Goal: Information Seeking & Learning: Understand process/instructions

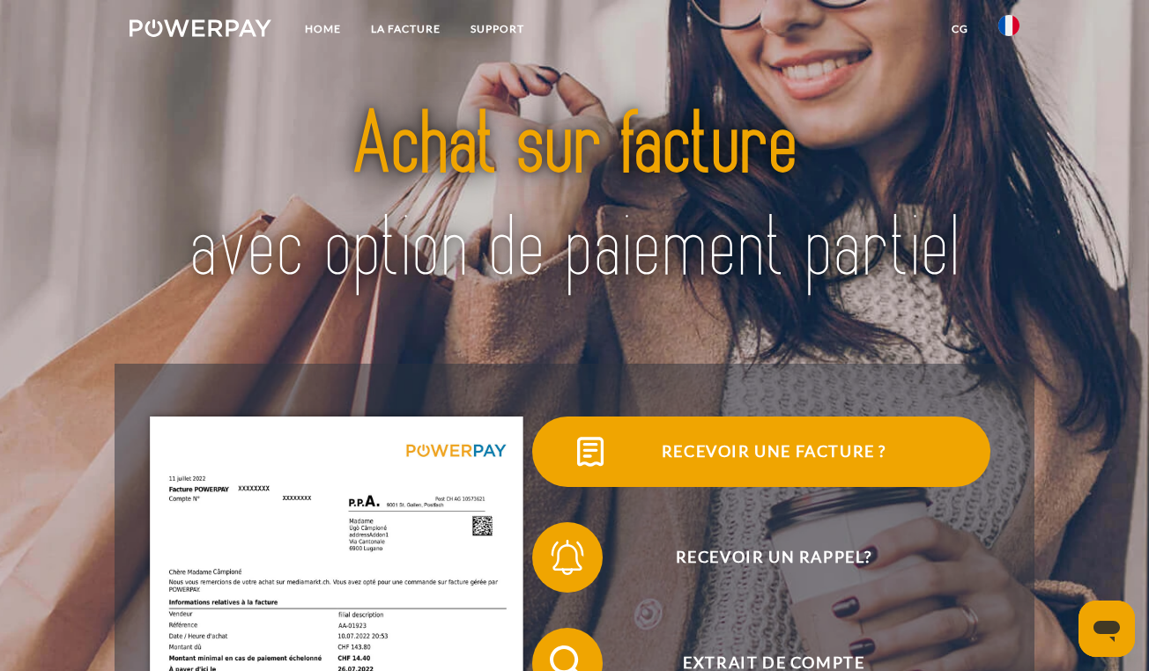
click at [709, 448] on span "Recevoir une facture ?" at bounding box center [774, 452] width 432 height 70
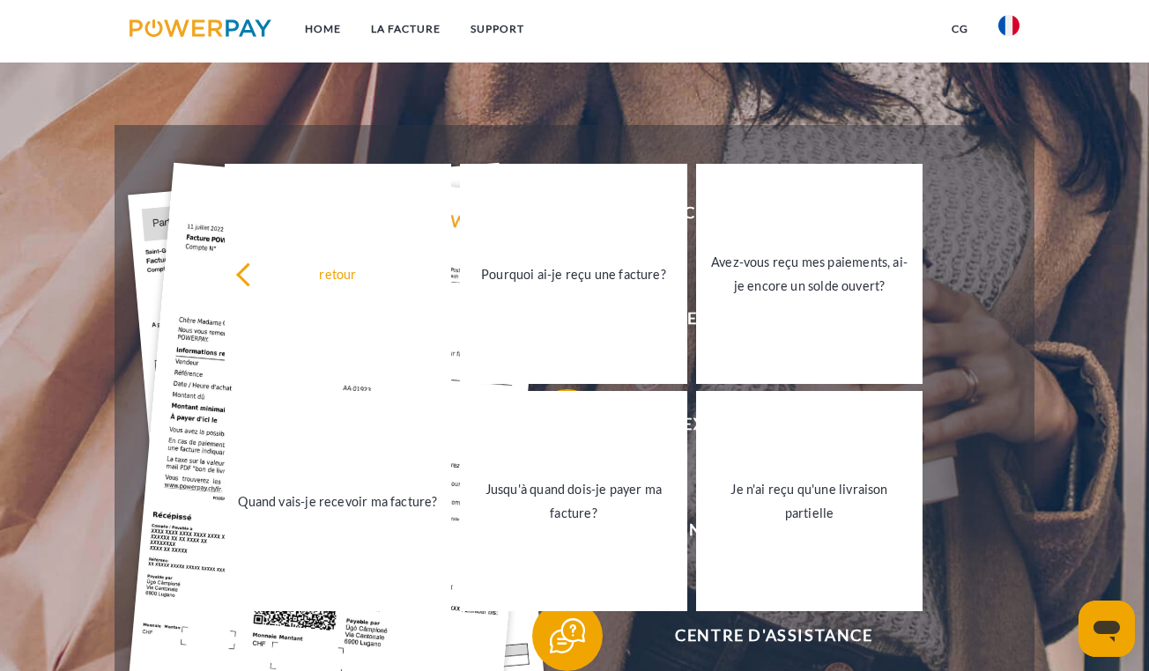
scroll to position [250, 0]
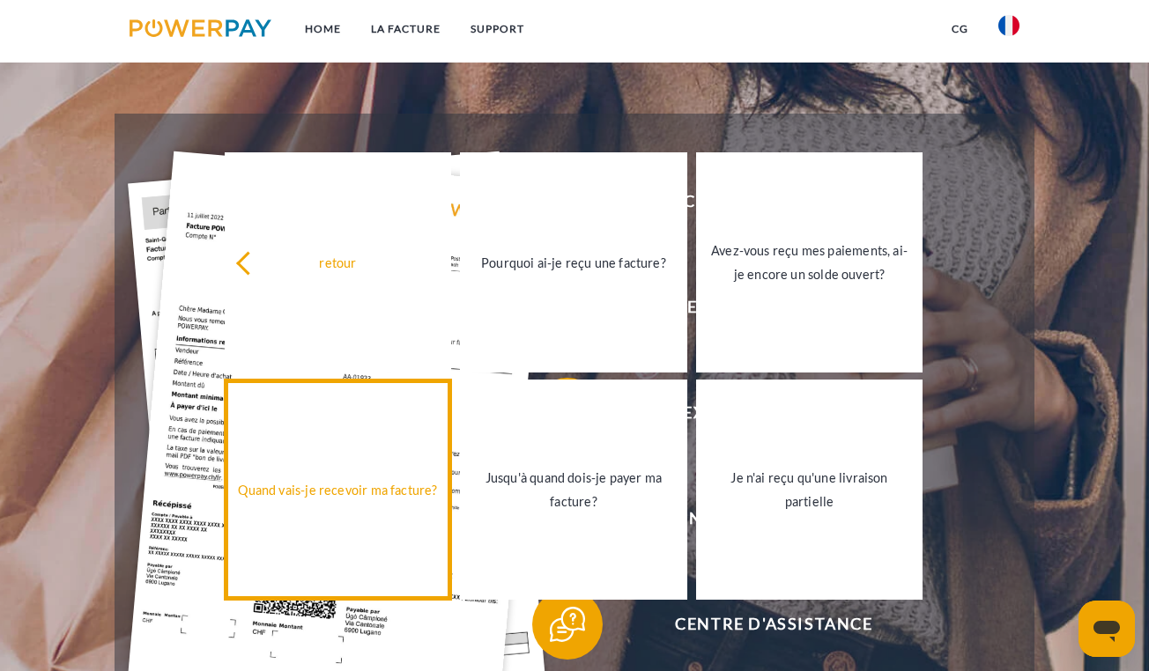
click at [351, 497] on div "Quand vais-je recevoir ma facture?" at bounding box center [338, 489] width 206 height 24
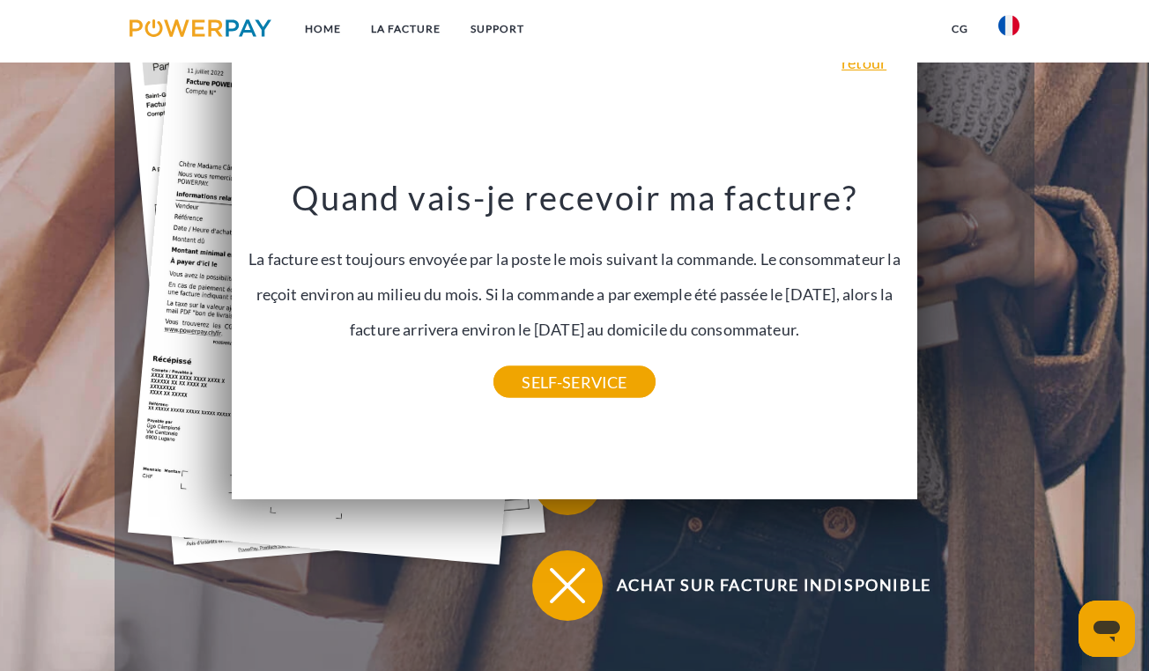
scroll to position [395, 0]
click at [416, 632] on div at bounding box center [336, 321] width 373 height 634
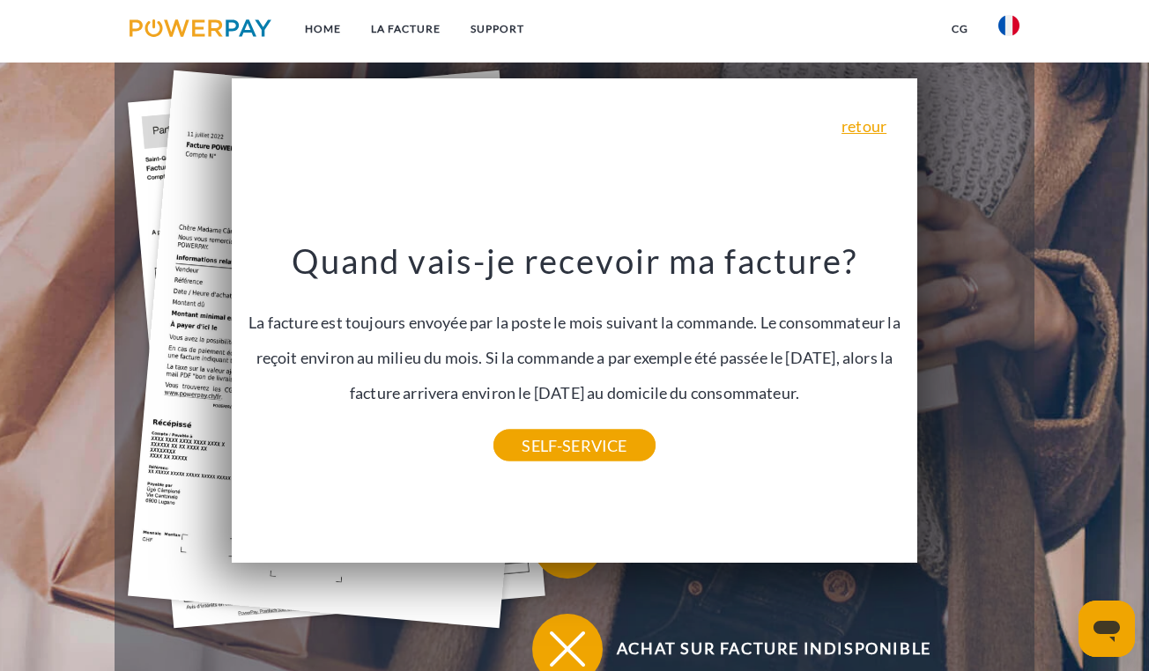
scroll to position [285, 0]
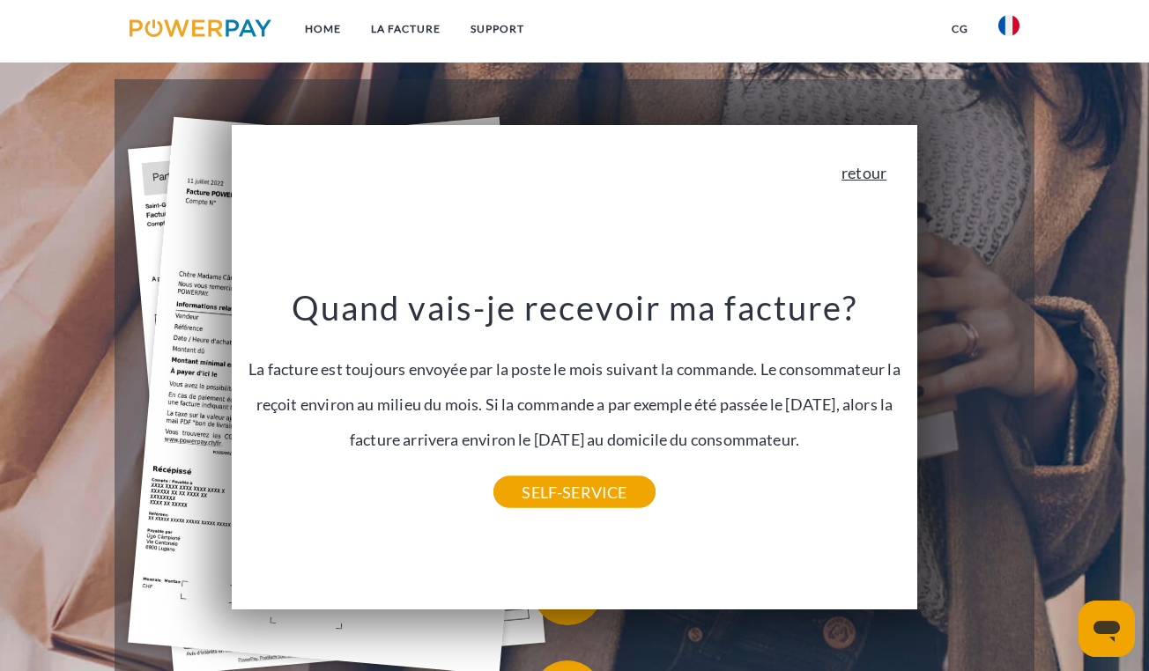
click at [852, 170] on link "retour" at bounding box center [863, 173] width 45 height 16
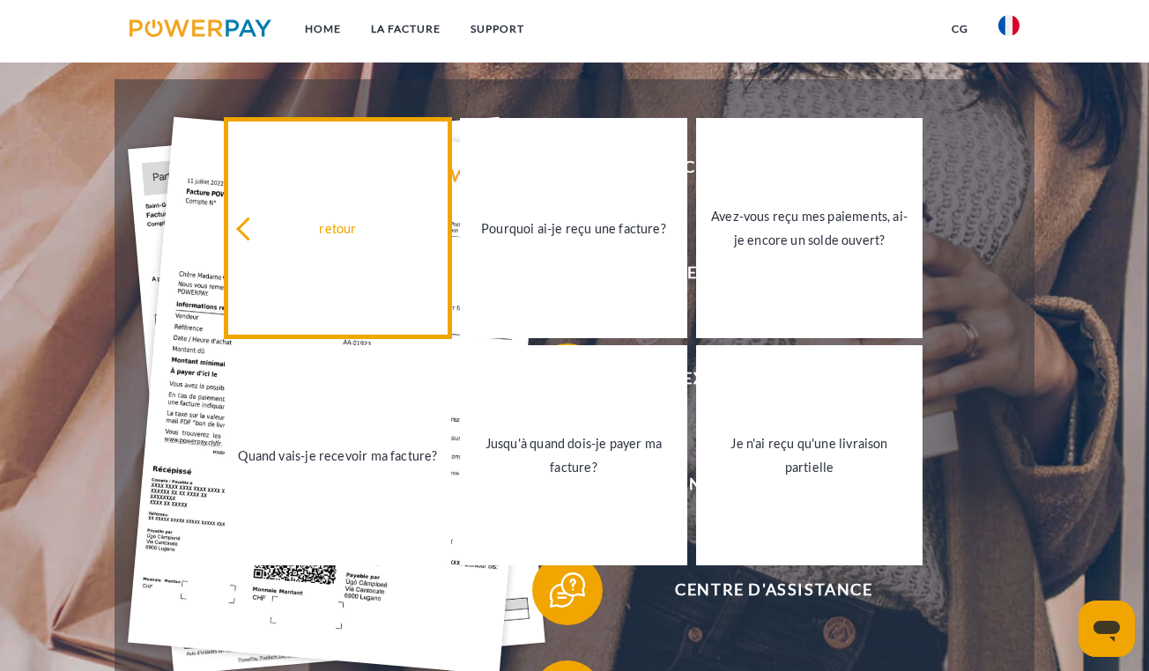
click at [284, 226] on div "retour" at bounding box center [338, 228] width 206 height 24
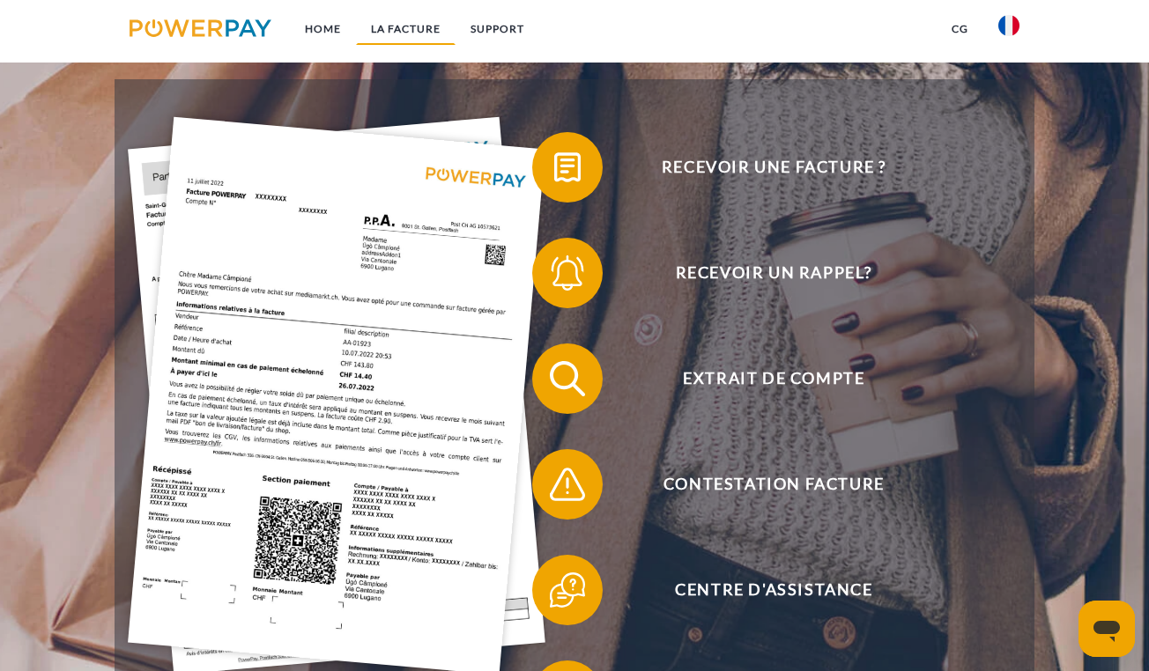
click at [405, 29] on link "LA FACTURE" at bounding box center [406, 29] width 100 height 32
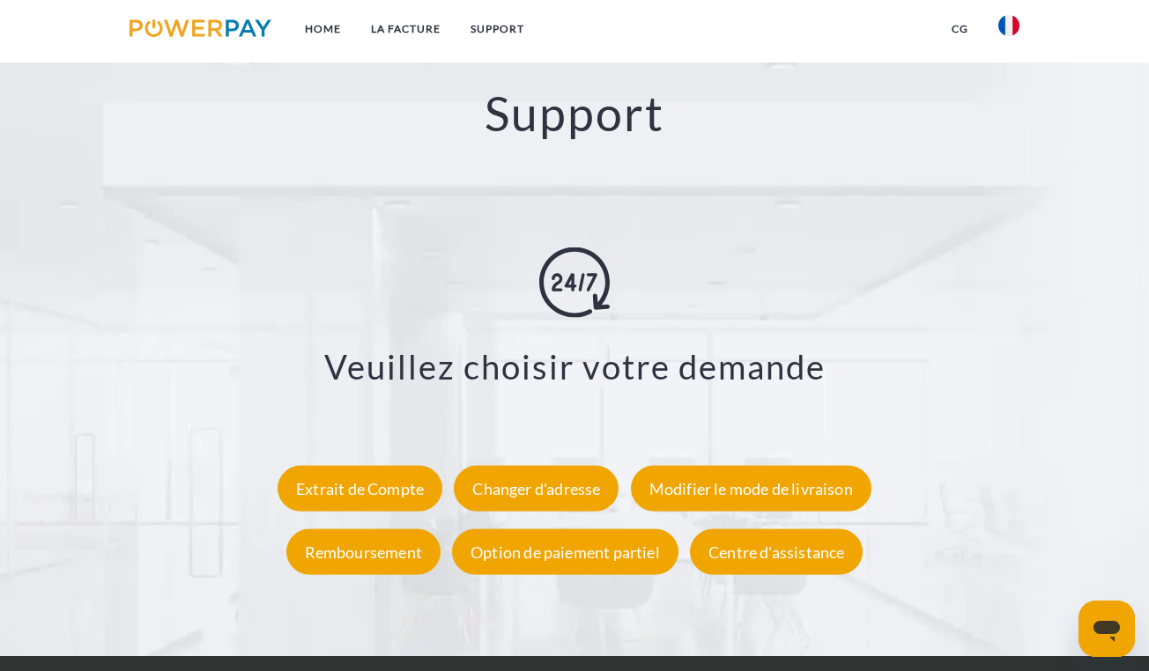
scroll to position [2961, 0]
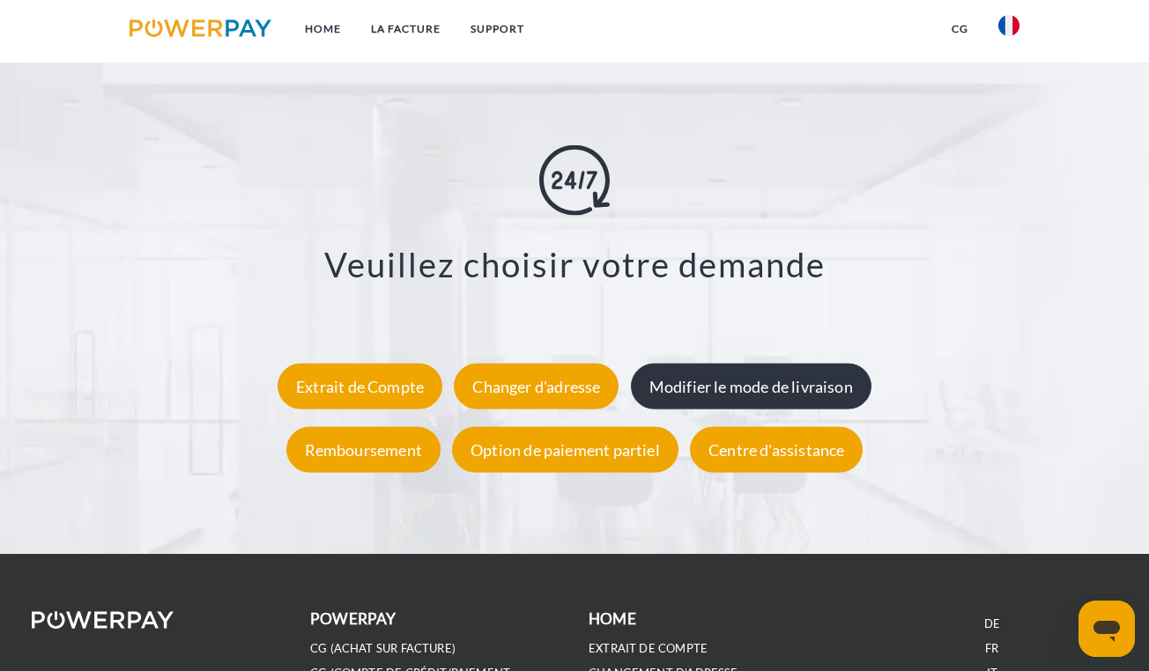
click at [771, 387] on div "Modifier le mode de livraison" at bounding box center [751, 387] width 240 height 46
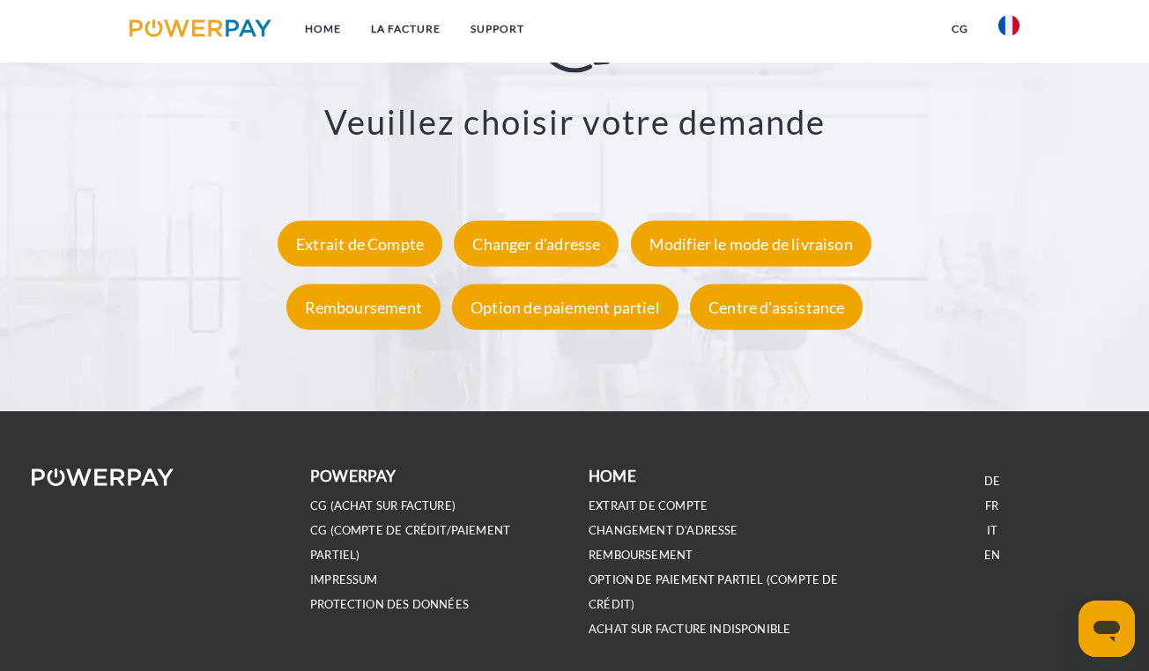
scroll to position [3115, 0]
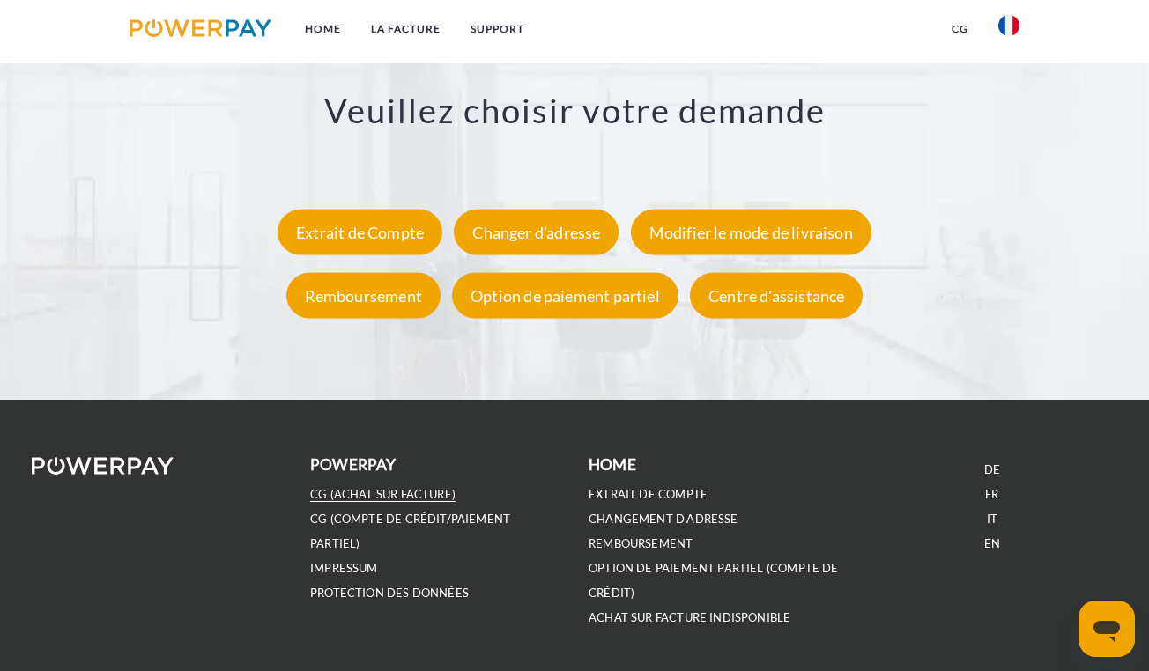
click at [413, 491] on link "CG (achat sur facture)" at bounding box center [382, 494] width 145 height 15
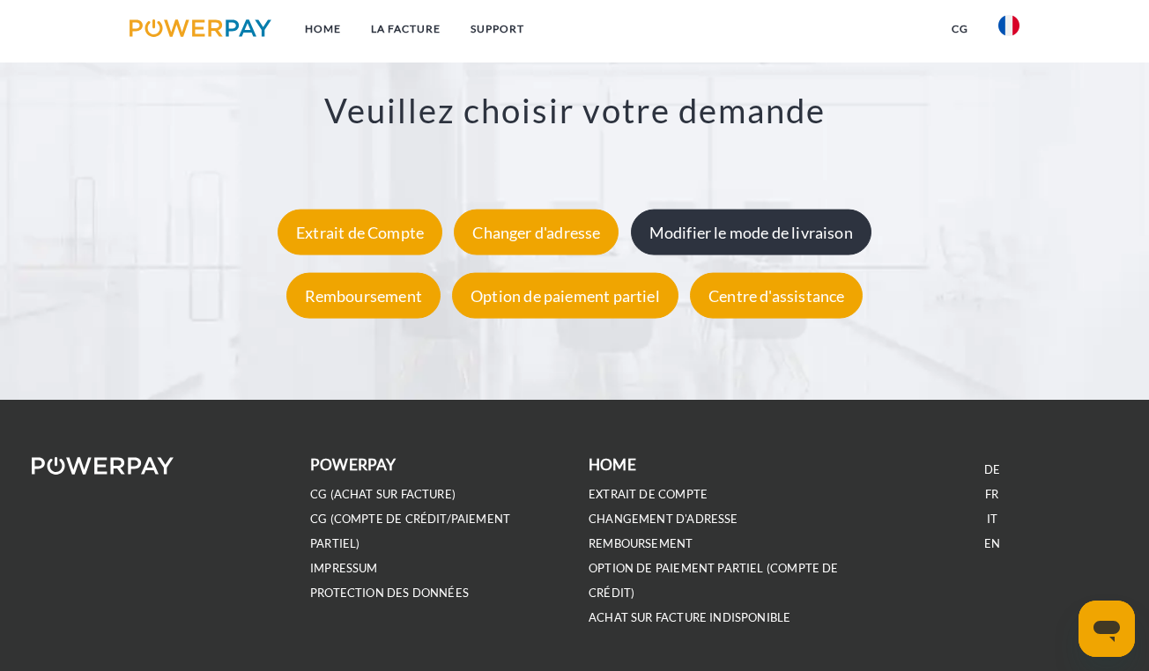
click at [701, 239] on div "Modifier le mode de livraison" at bounding box center [751, 233] width 240 height 46
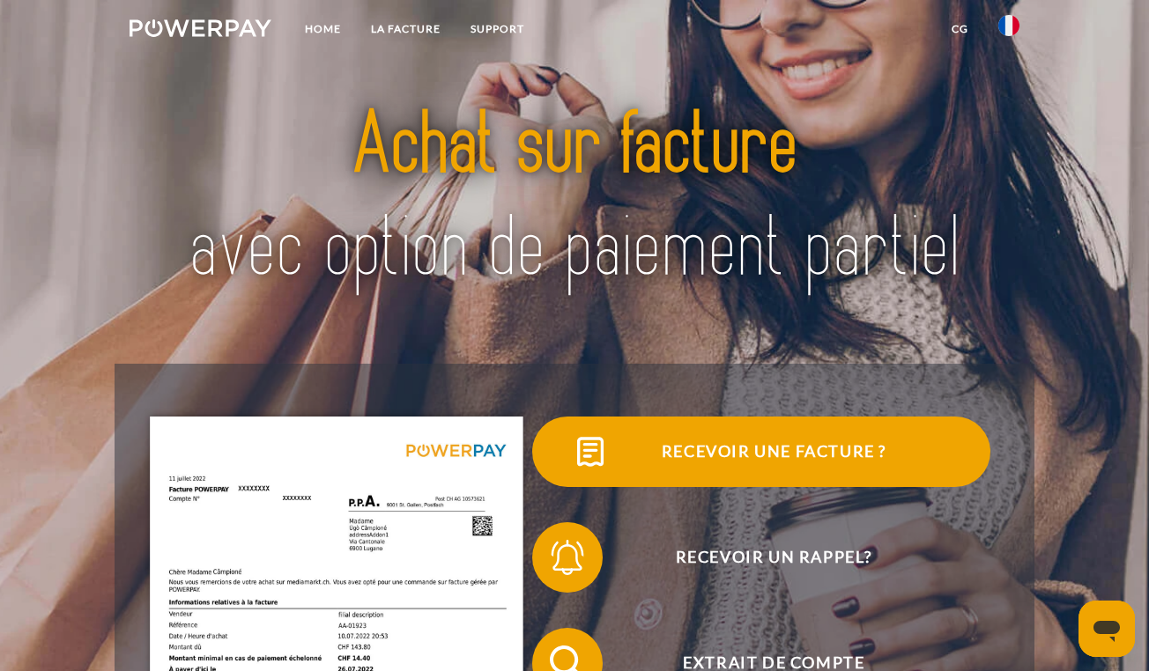
click at [948, 486] on span "Recevoir une facture ?" at bounding box center [774, 452] width 432 height 70
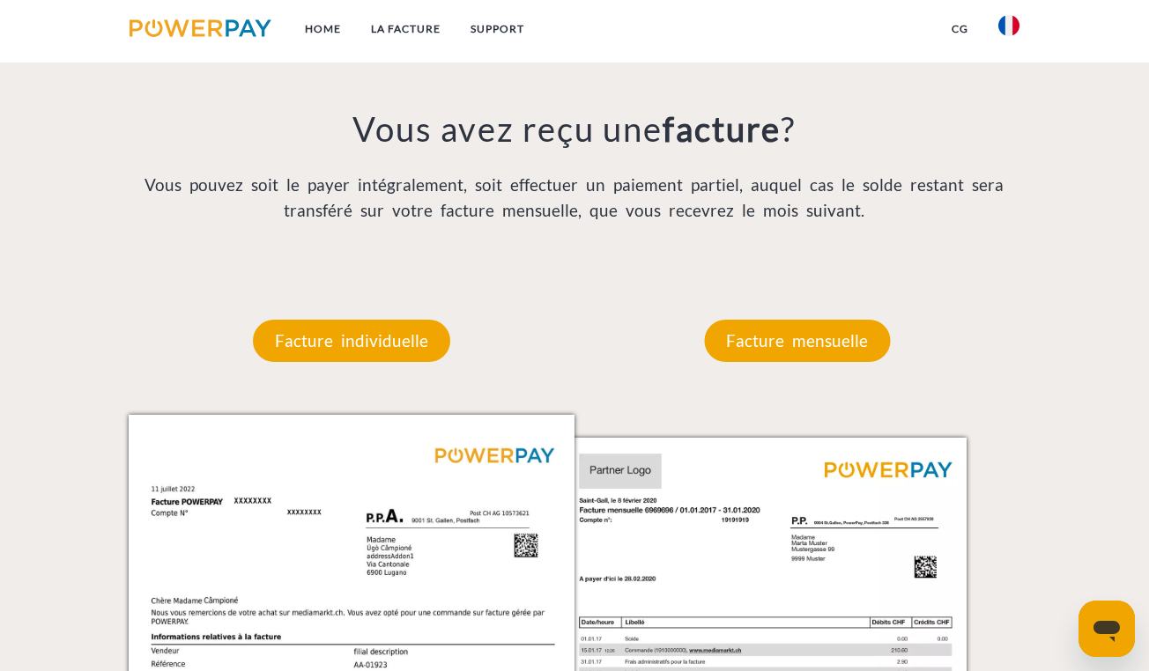
scroll to position [1340, 0]
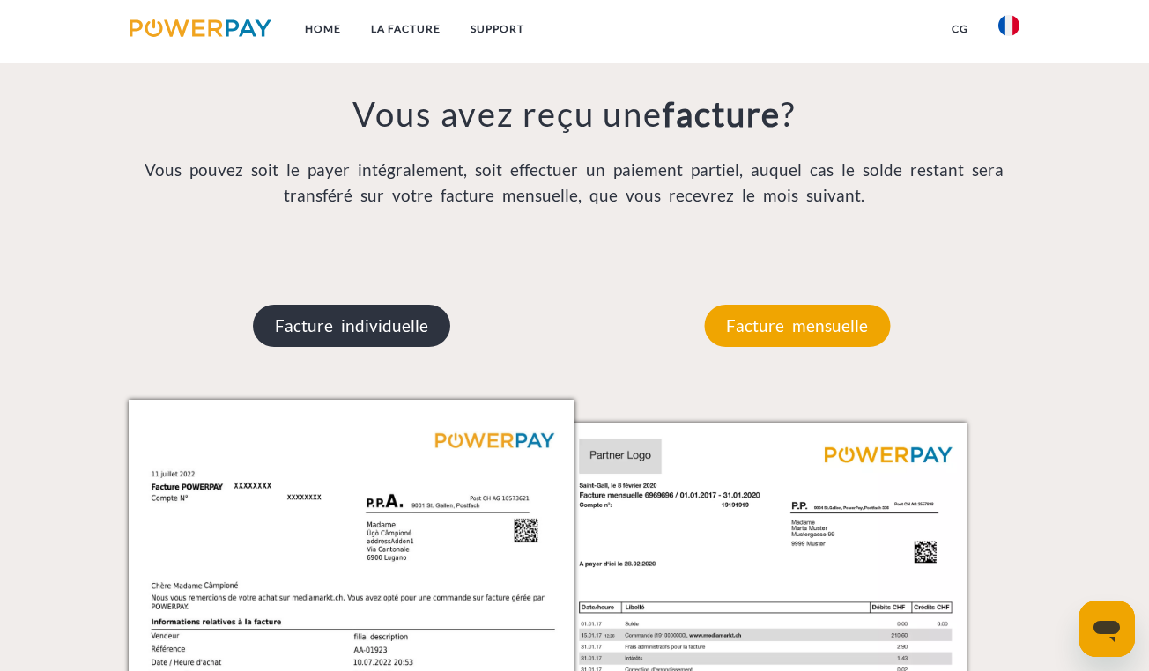
click at [370, 326] on p "Facture individuelle" at bounding box center [351, 326] width 197 height 42
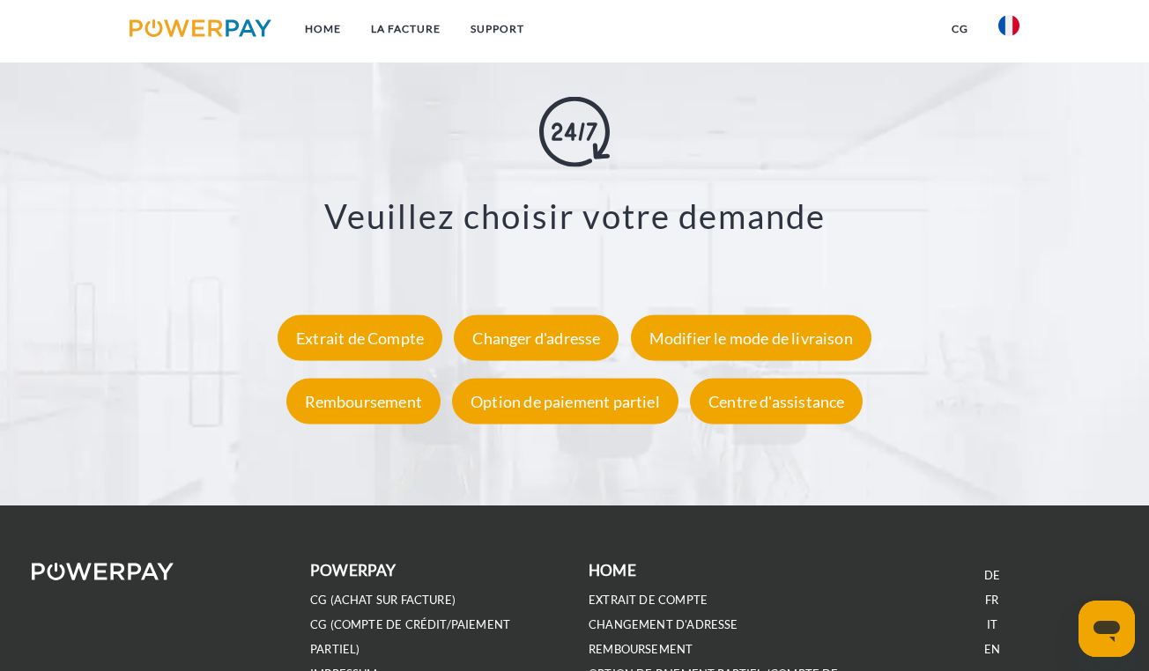
scroll to position [3137, 0]
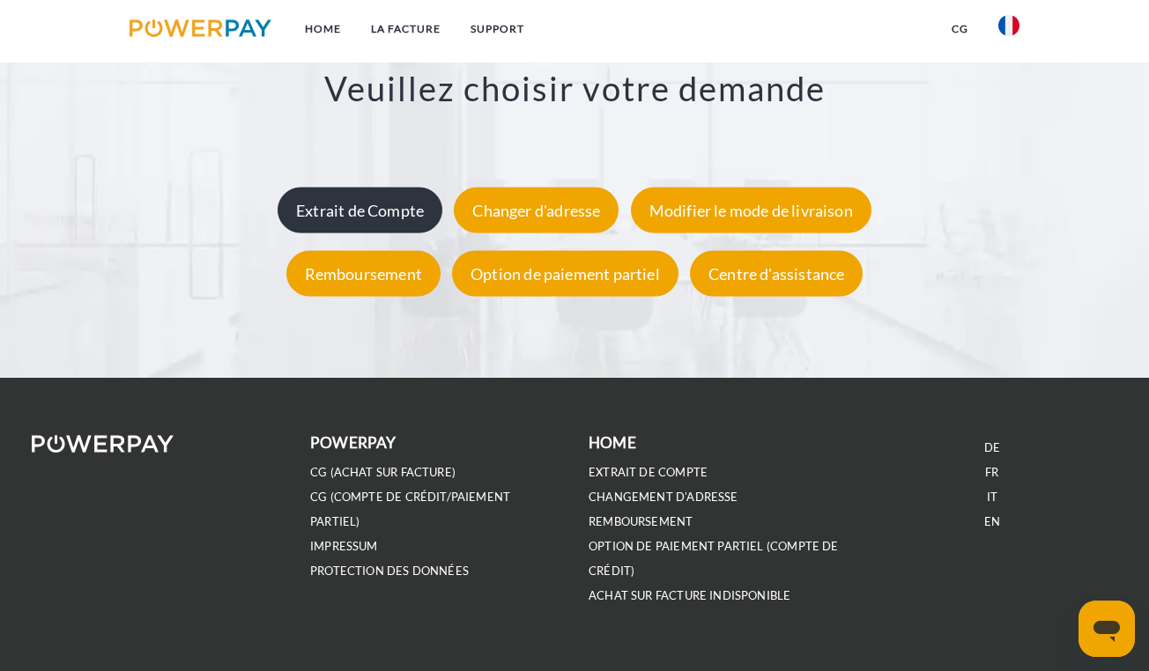
click at [341, 225] on div "Extrait de Compte" at bounding box center [359, 211] width 165 height 46
